Goal: Navigation & Orientation: Understand site structure

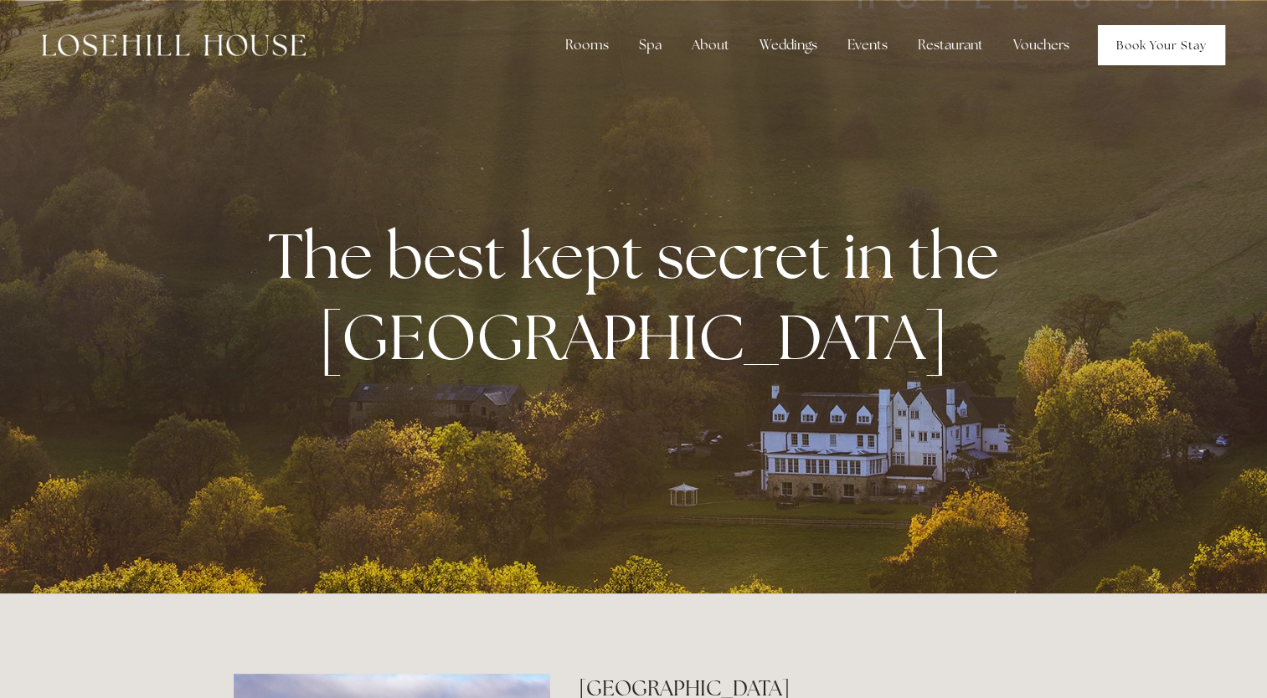
click at [1172, 52] on link "Book Your Stay" at bounding box center [1161, 45] width 127 height 40
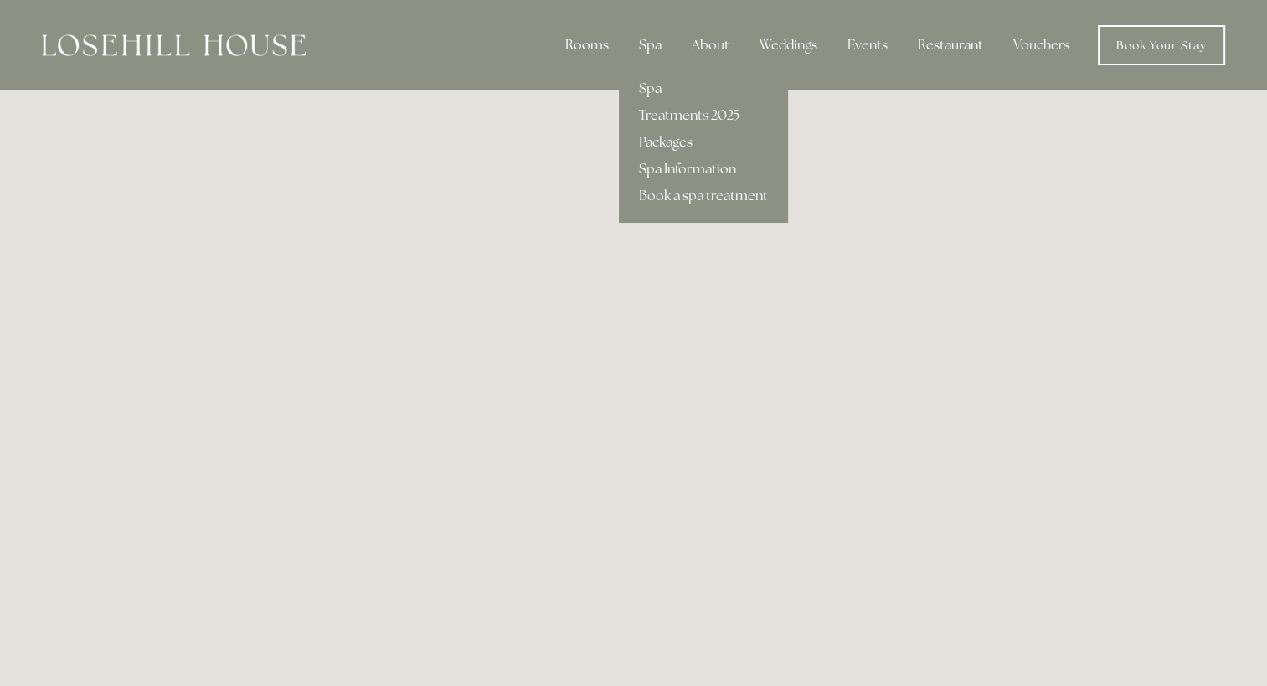
click at [667, 160] on link "Spa Information" at bounding box center [703, 169] width 169 height 27
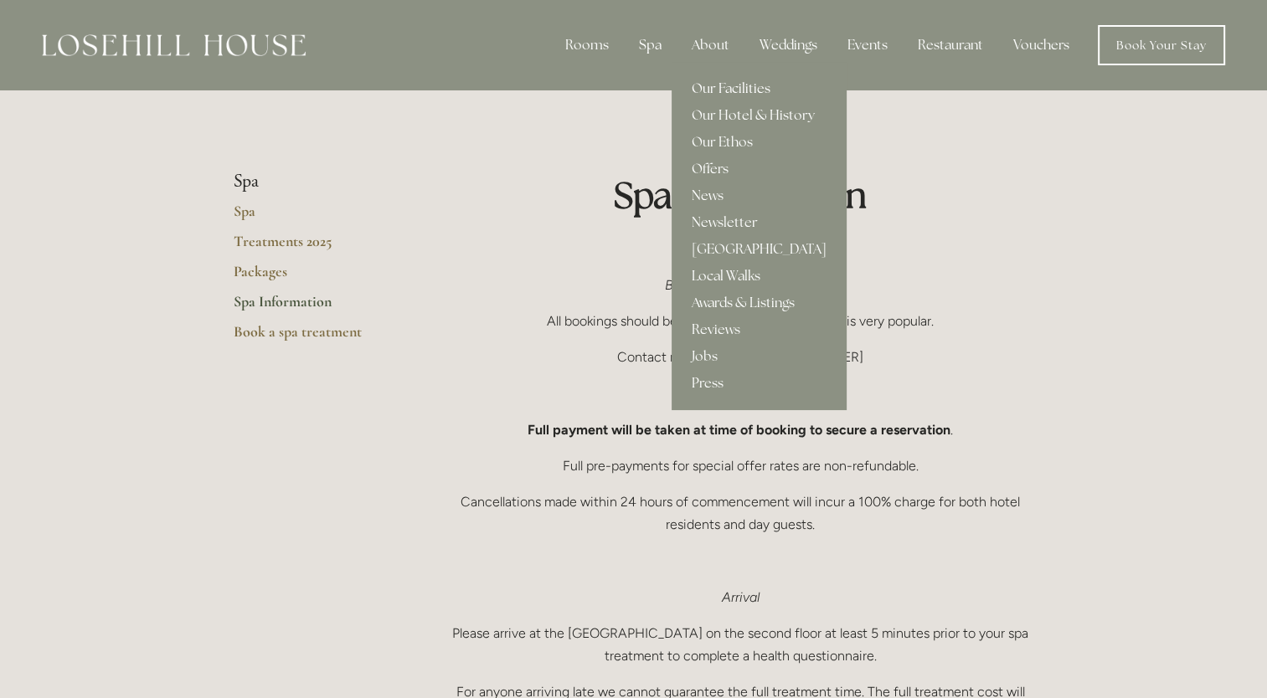
click at [724, 80] on link "Our Facilities" at bounding box center [759, 88] width 175 height 27
